Goal: Task Accomplishment & Management: Manage account settings

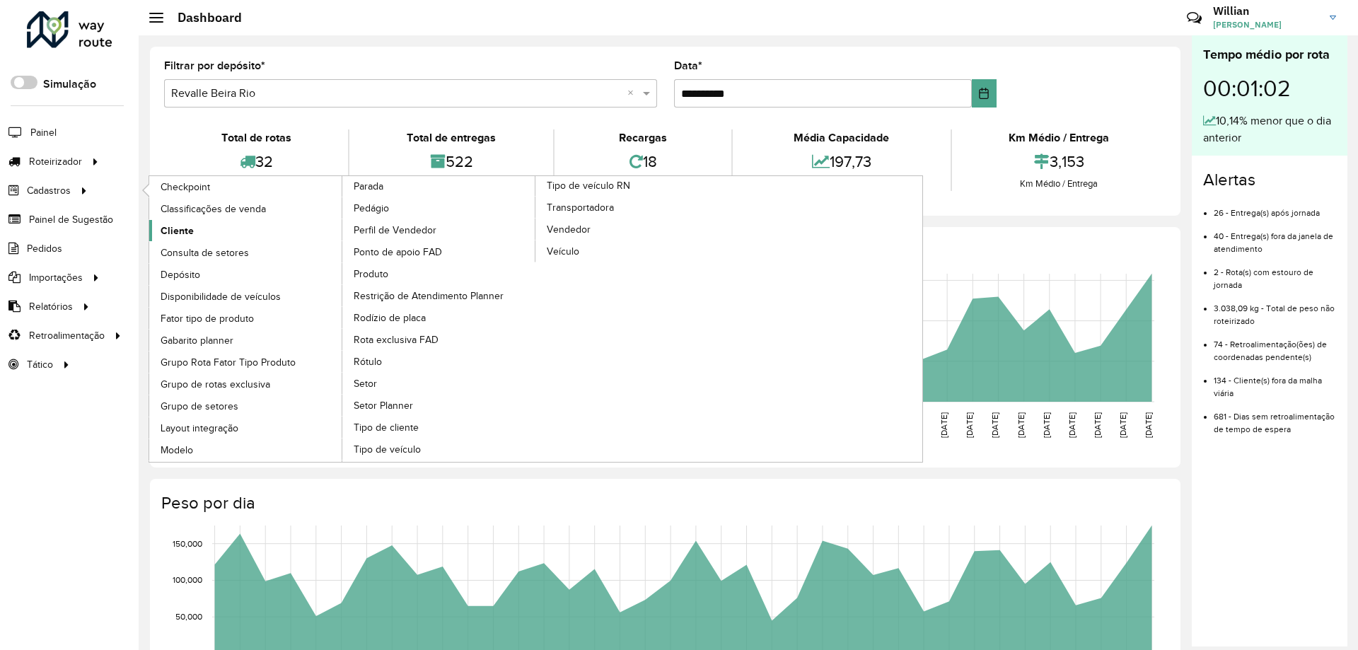
click at [196, 235] on link "Cliente" at bounding box center [246, 230] width 194 height 21
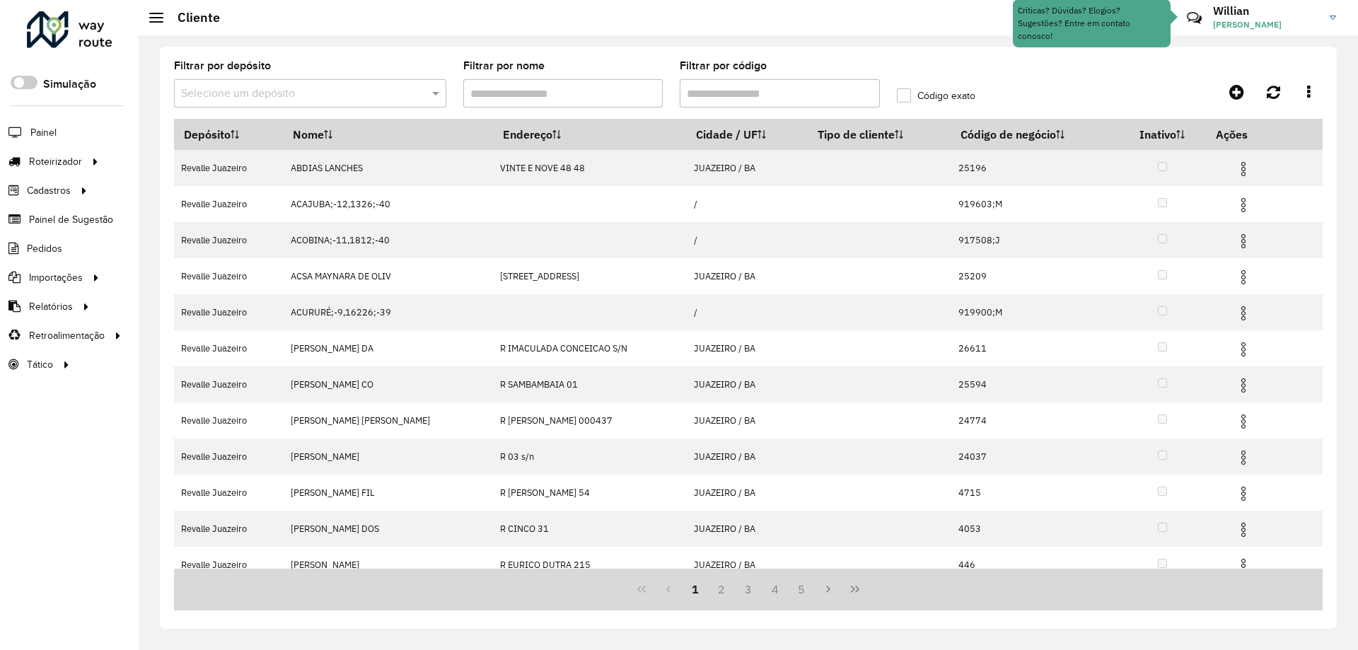
click at [778, 98] on input "Filtrar por código" at bounding box center [780, 93] width 200 height 28
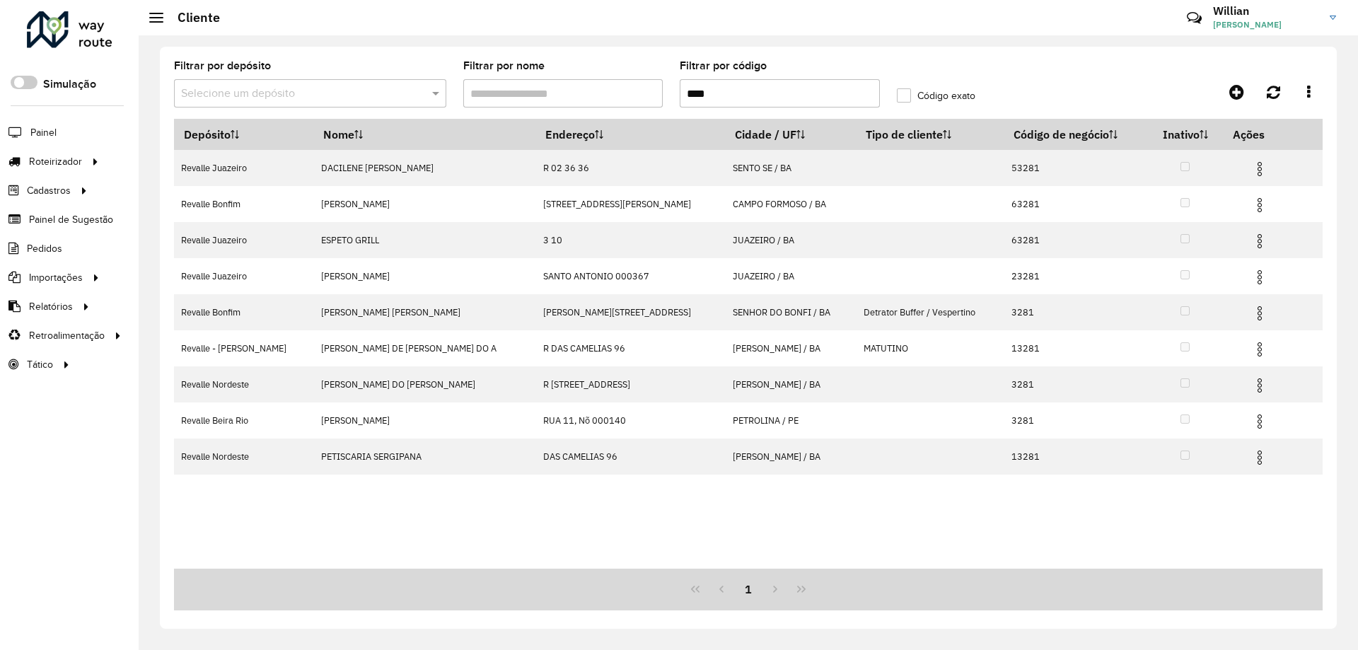
click at [906, 95] on label "Código exato" at bounding box center [936, 95] width 79 height 15
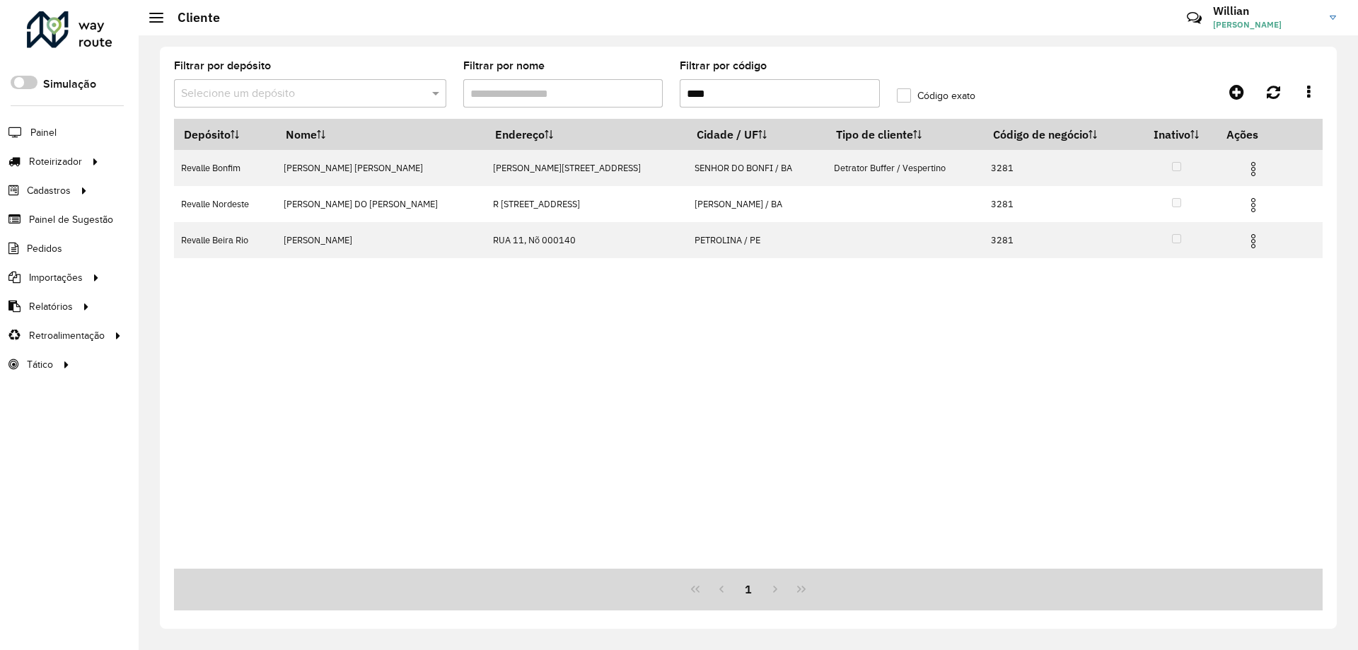
click at [850, 95] on input "****" at bounding box center [780, 93] width 200 height 28
type input "*"
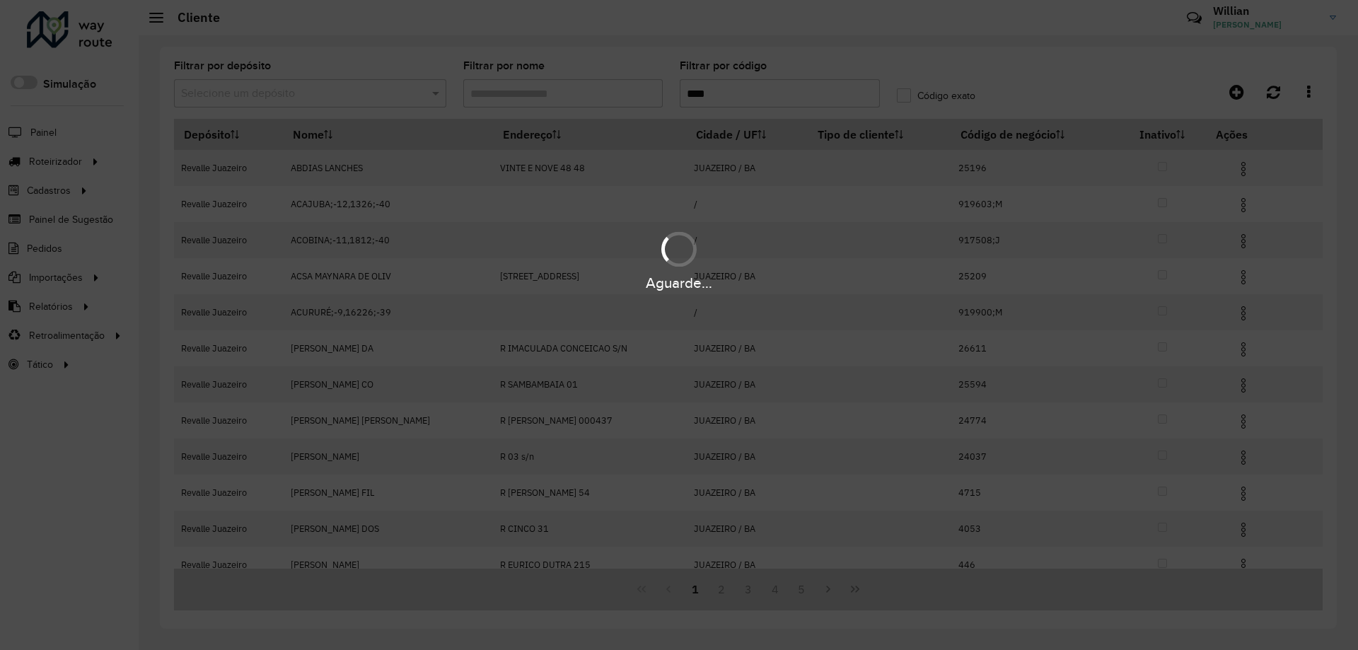
type input "****"
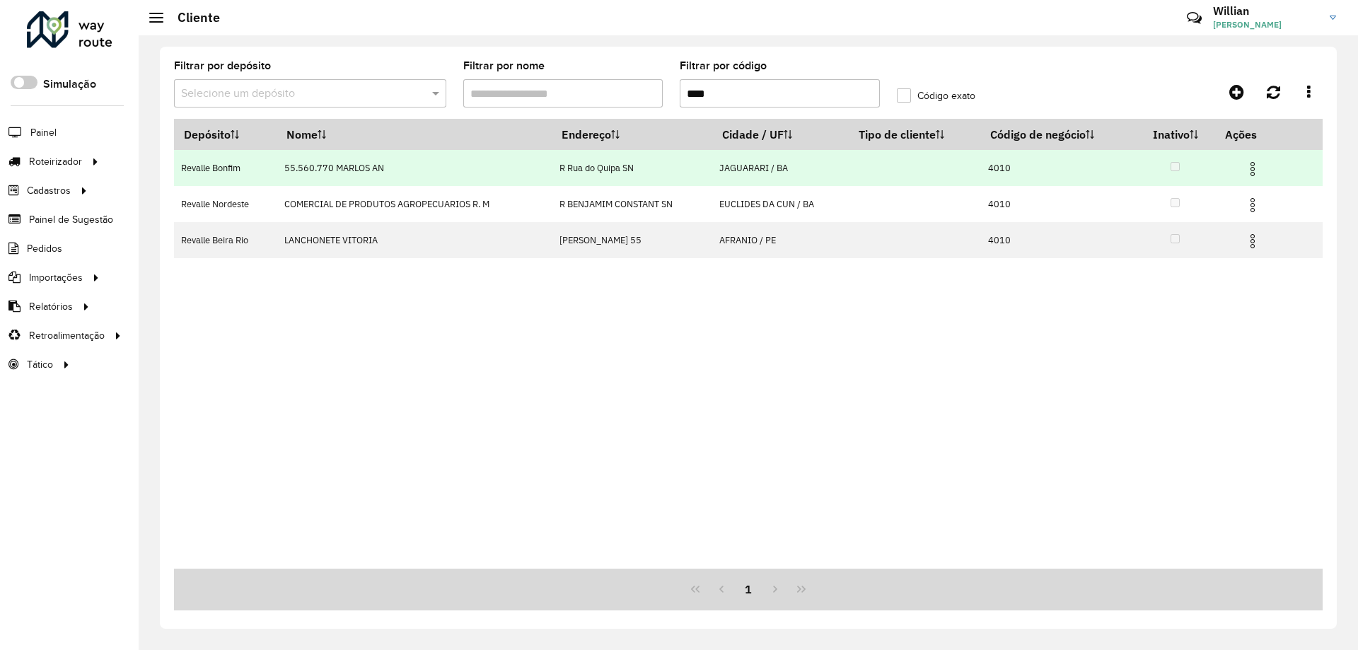
click at [1265, 167] on td at bounding box center [1258, 167] width 85 height 35
click at [1259, 166] on img at bounding box center [1252, 169] width 17 height 17
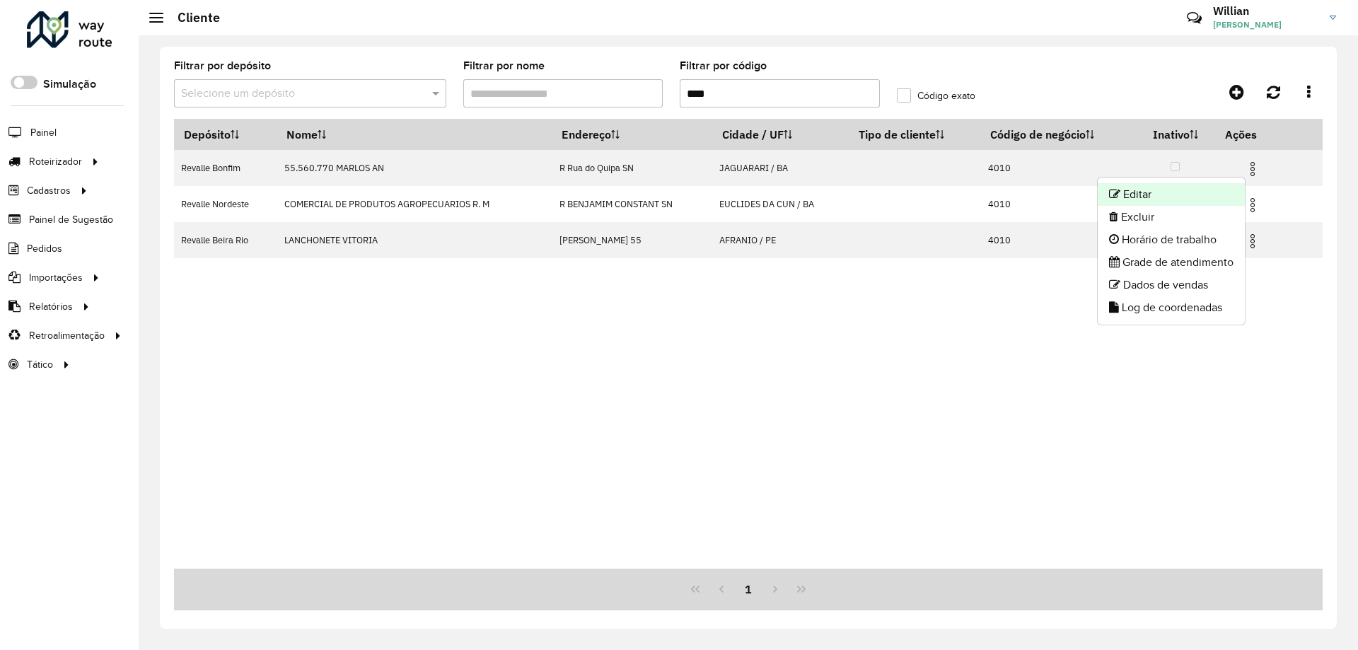
click at [1171, 192] on li "Editar" at bounding box center [1171, 194] width 147 height 23
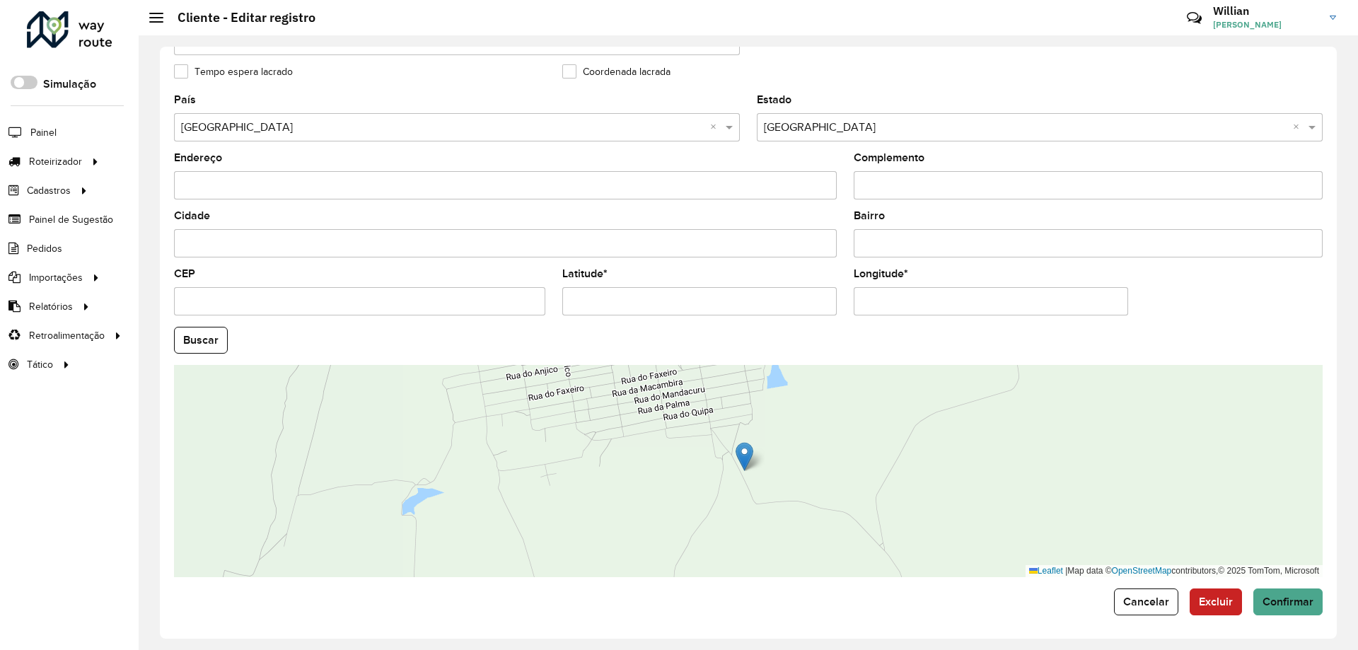
scroll to position [402, 0]
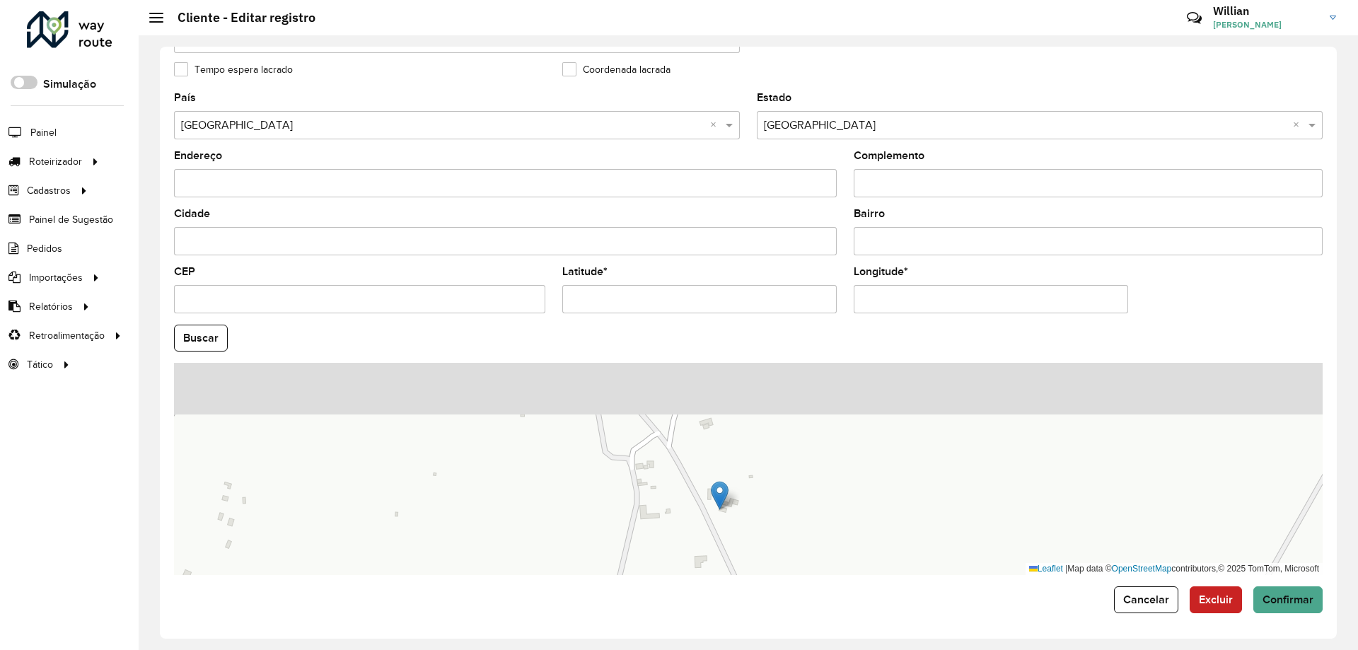
drag, startPoint x: 721, startPoint y: 414, endPoint x: 816, endPoint y: 562, distance: 175.6
click at [816, 562] on div "Leaflet | Map data © OpenStreetMap contributors,© 2025 TomTom, Microsoft" at bounding box center [748, 469] width 1149 height 212
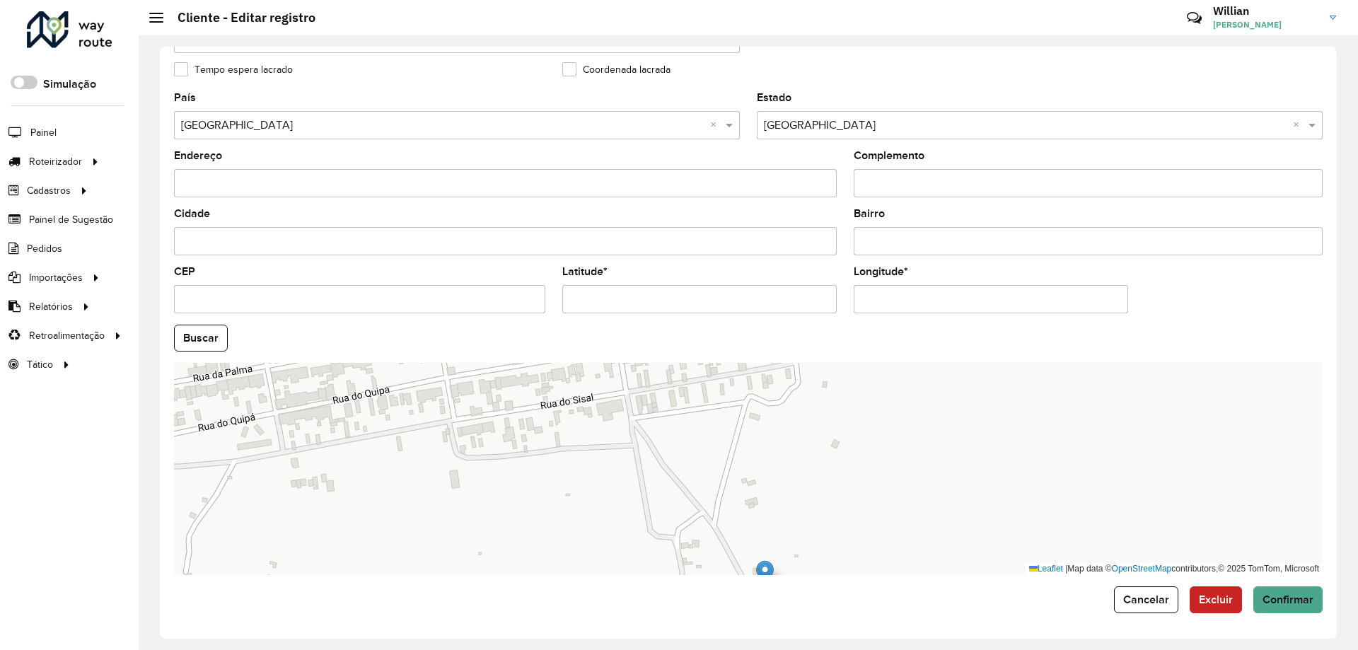
drag, startPoint x: 775, startPoint y: 449, endPoint x: 792, endPoint y: 511, distance: 64.5
click at [789, 510] on div "Leaflet | Map data © OpenStreetMap contributors,© 2025 TomTom, Microsoft" at bounding box center [748, 469] width 1149 height 212
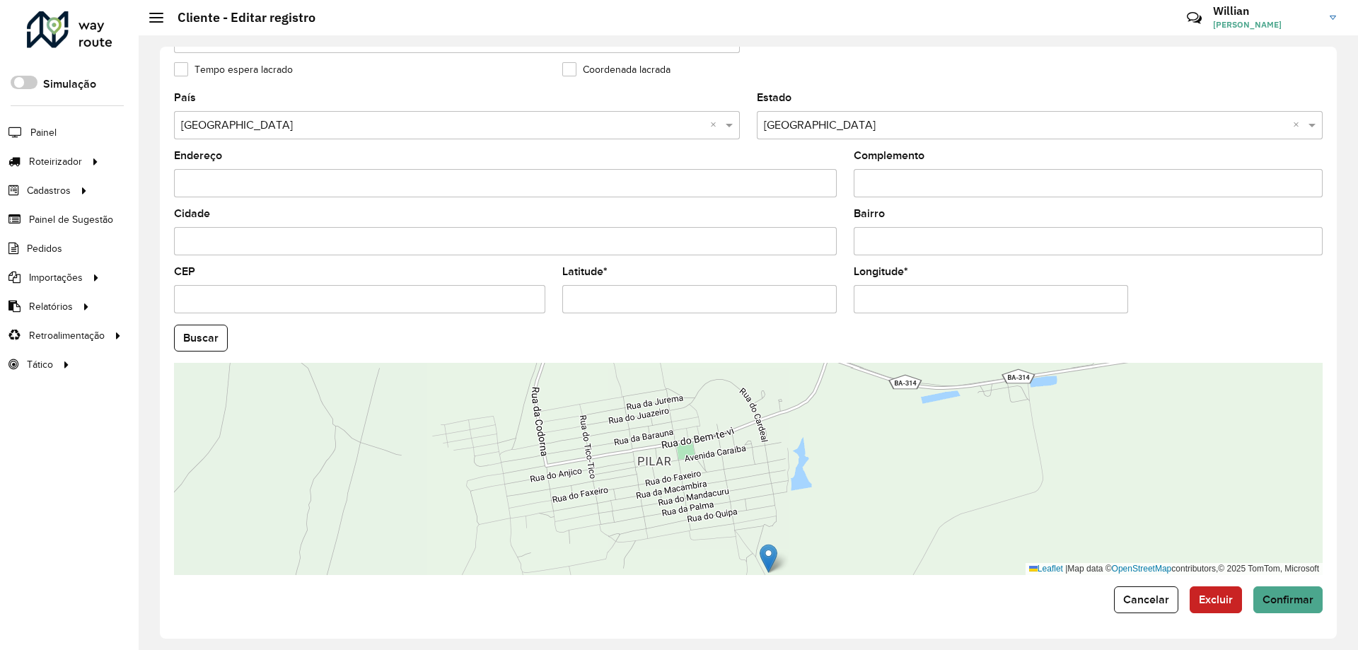
drag, startPoint x: 770, startPoint y: 429, endPoint x: 765, endPoint y: 501, distance: 71.7
click at [765, 501] on div "Leaflet | Map data © OpenStreetMap contributors,© 2025 TomTom, Microsoft" at bounding box center [748, 469] width 1149 height 212
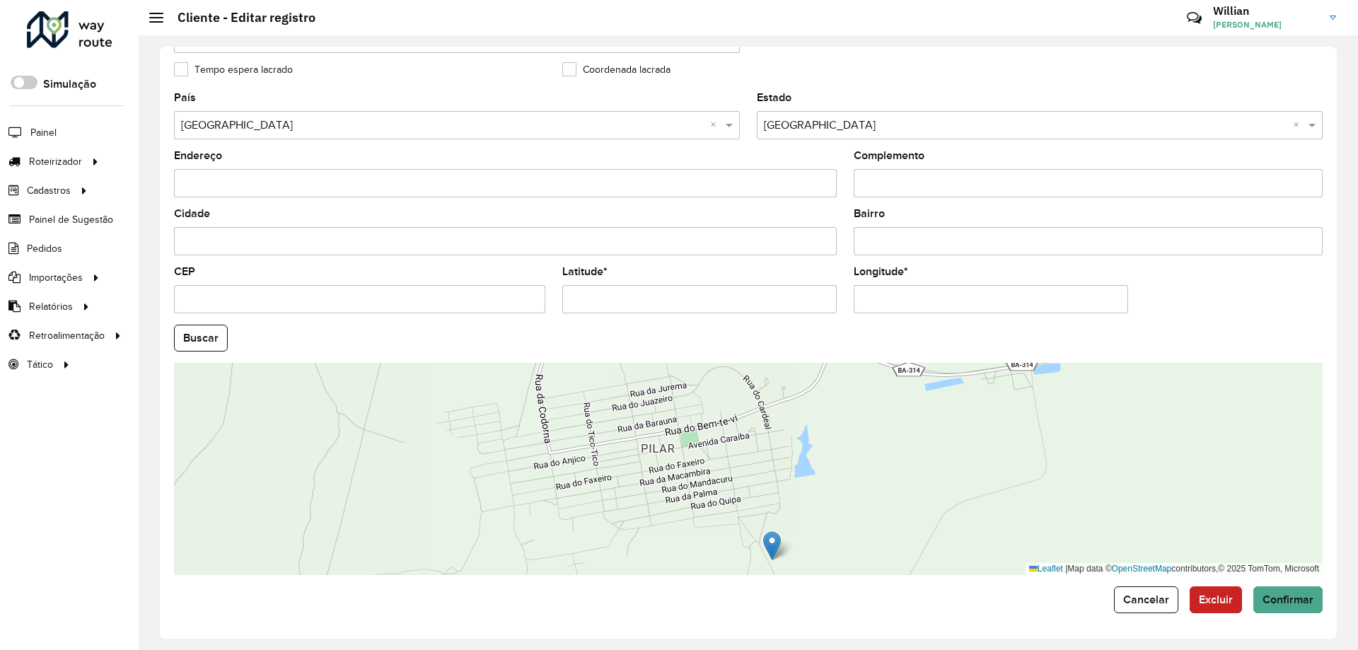
drag, startPoint x: 917, startPoint y: 508, endPoint x: 920, endPoint y: 496, distance: 12.5
click at [920, 496] on div "Leaflet | Map data © OpenStreetMap contributors,© 2025 TomTom, Microsoft" at bounding box center [748, 469] width 1149 height 212
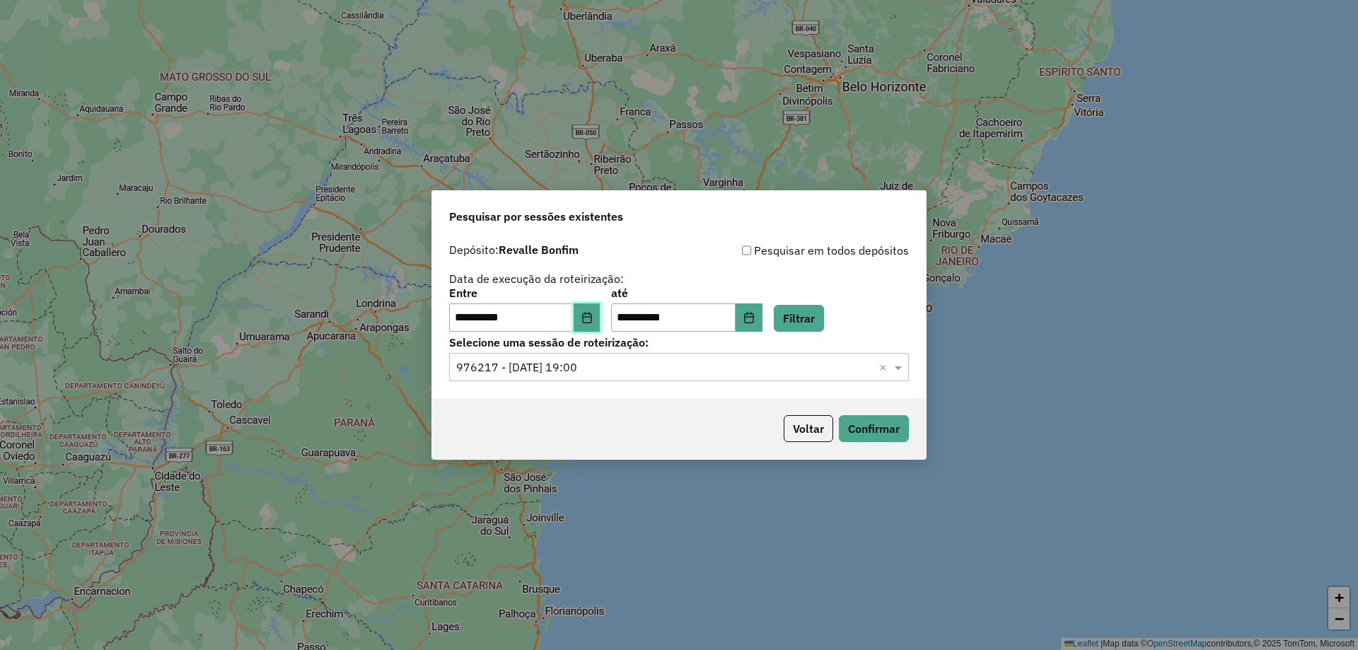
click at [593, 318] on icon "Choose Date" at bounding box center [586, 317] width 11 height 11
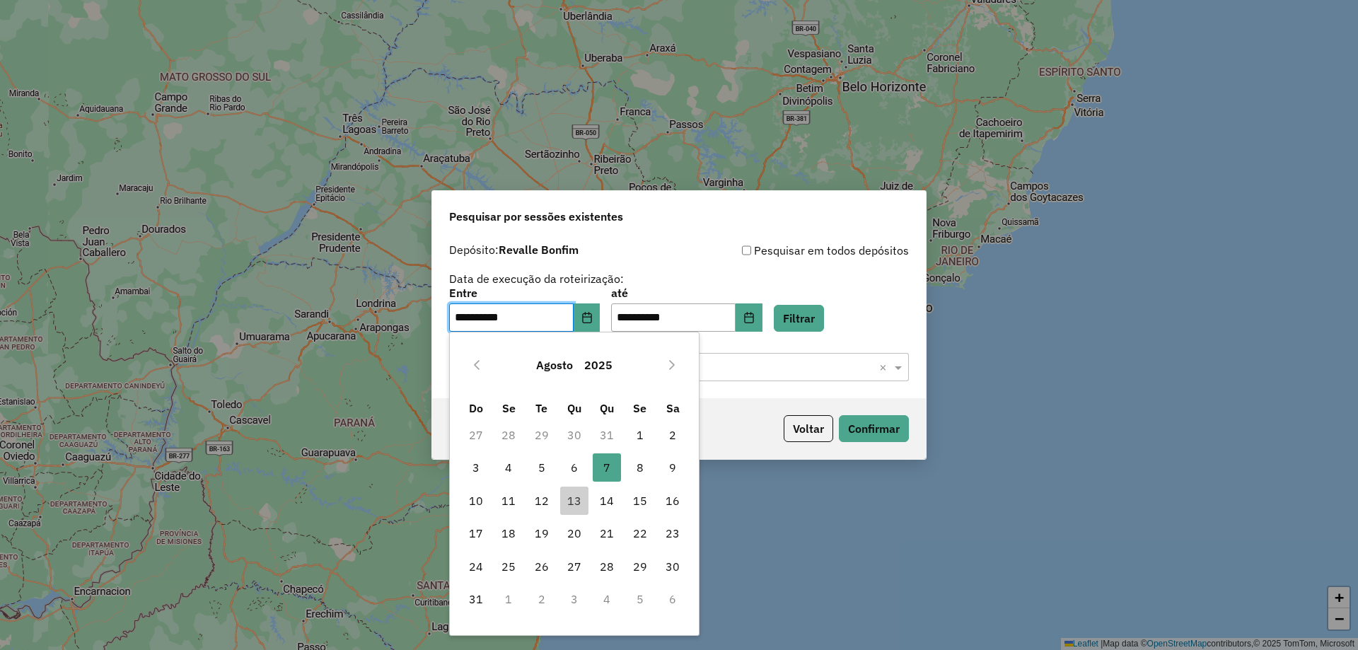
click at [750, 337] on label "Selecione uma sessão de roteirização:" at bounding box center [679, 342] width 460 height 17
